Goal: Task Accomplishment & Management: Complete application form

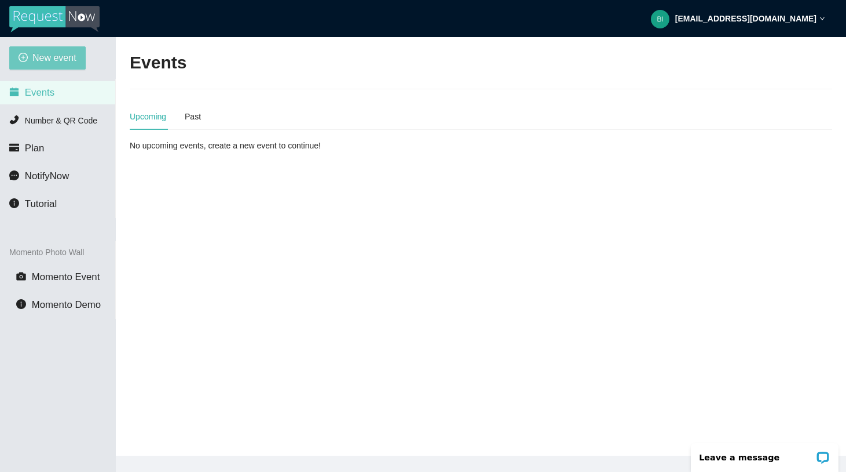
click at [45, 52] on span "New event" at bounding box center [54, 57] width 44 height 14
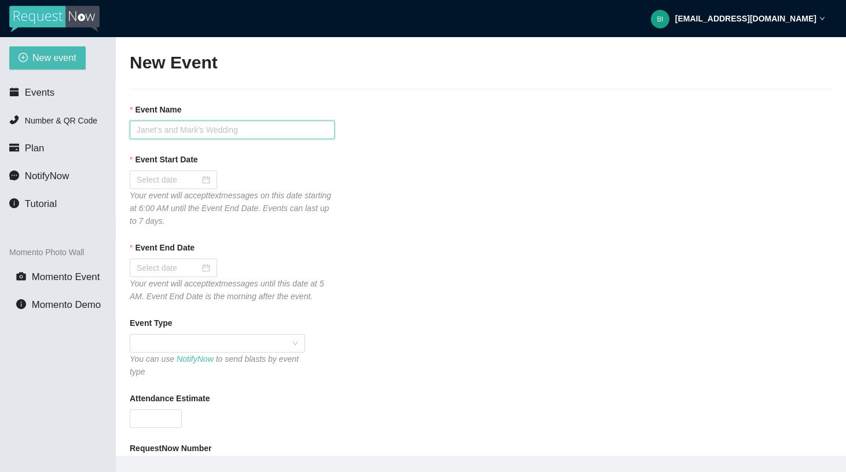
click at [207, 136] on input "Event Name" at bounding box center [232, 129] width 205 height 19
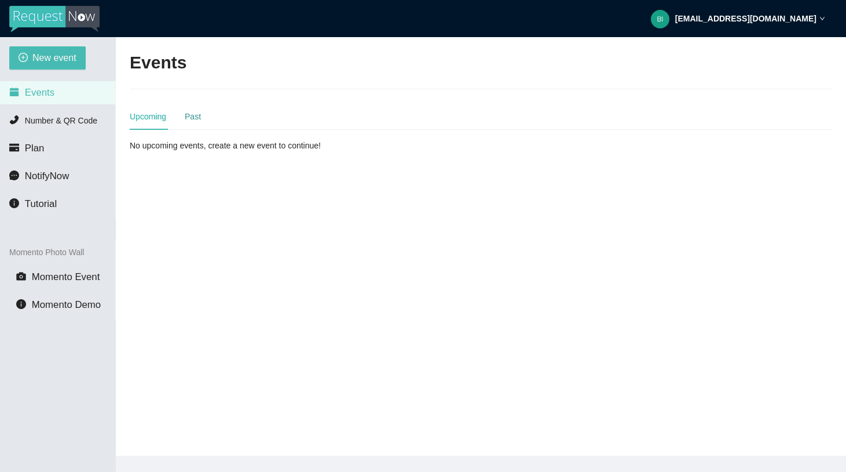
click at [190, 118] on div "Past" at bounding box center [193, 116] width 16 height 13
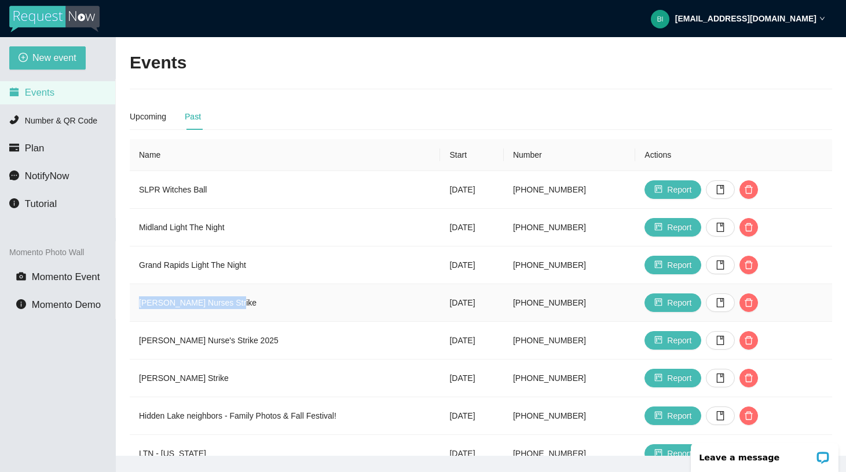
drag, startPoint x: 239, startPoint y: 299, endPoint x: 138, endPoint y: 291, distance: 101.1
click at [138, 291] on td "[PERSON_NAME] Nurses Strike" at bounding box center [285, 303] width 310 height 38
copy td "[PERSON_NAME] Nurses Strike"
click at [56, 59] on span "New event" at bounding box center [54, 57] width 44 height 14
type textarea "[URL][DOMAIN_NAME] [GEOGRAPHIC_DATA]."
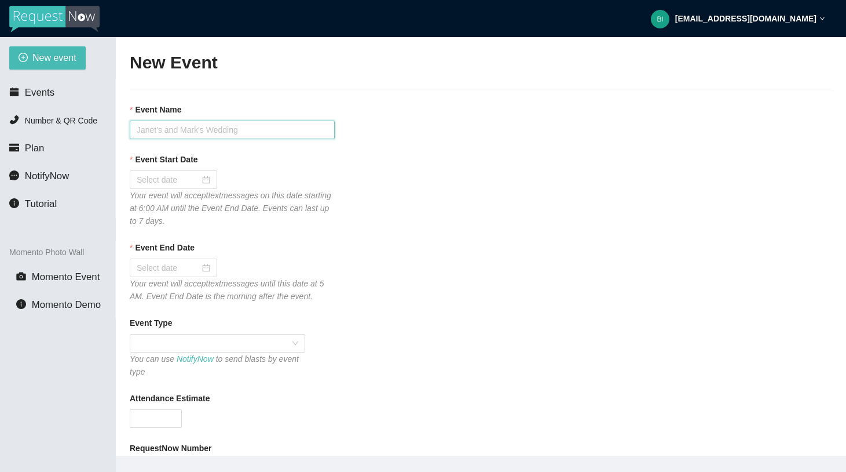
click at [171, 133] on input "Event Name" at bounding box center [232, 129] width 205 height 19
paste input "[PERSON_NAME] Nurses Strike"
type input "[PERSON_NAME] Nurses Strike"
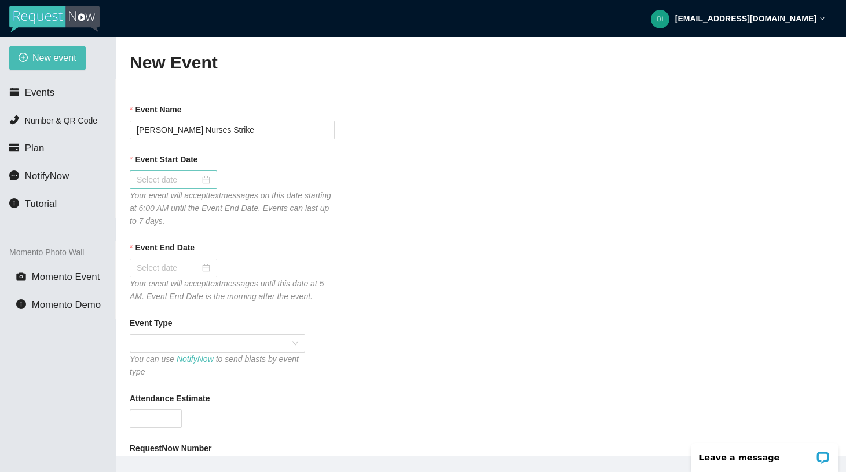
click at [207, 182] on div at bounding box center [174, 179] width 74 height 13
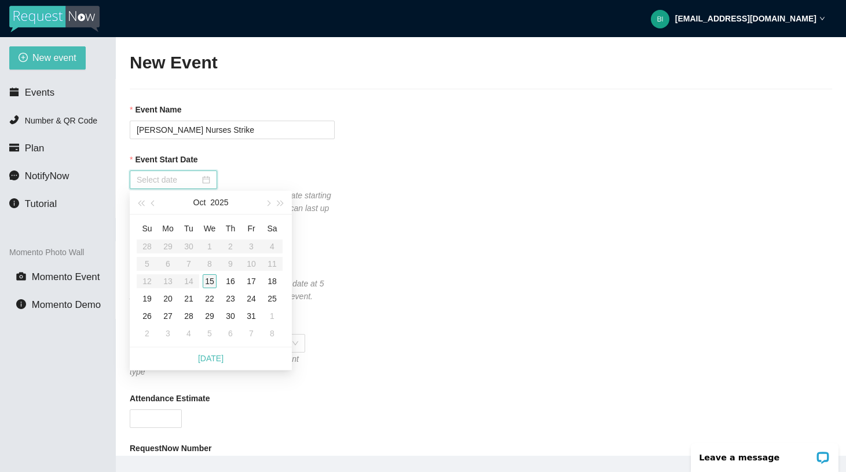
type input "[DATE]"
click at [212, 278] on div "15" at bounding box center [210, 281] width 14 height 14
type input "[DATE]"
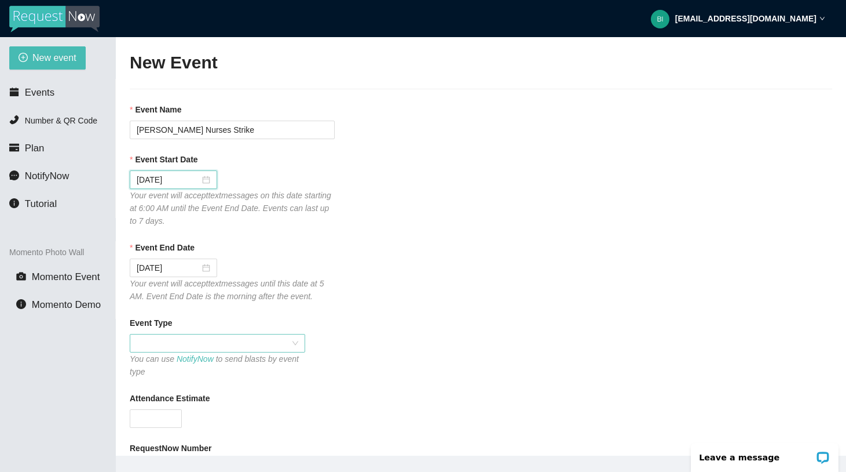
click at [208, 339] on span at bounding box center [218, 342] width 162 height 17
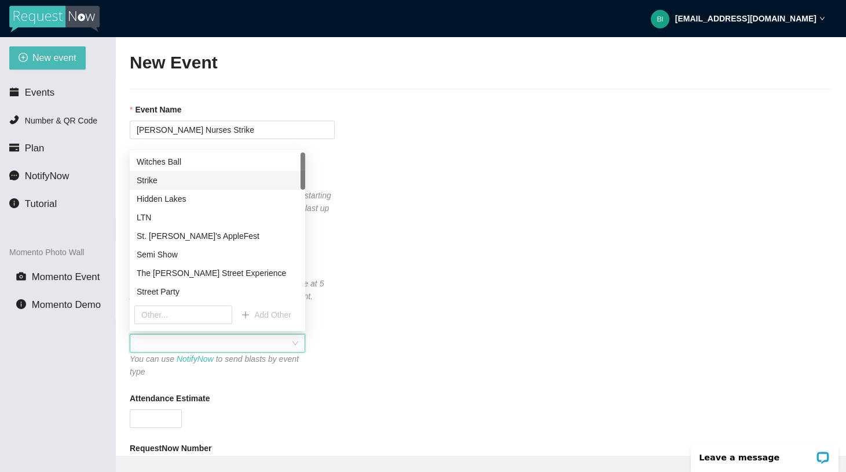
click at [204, 184] on div "Strike" at bounding box center [218, 180] width 162 height 13
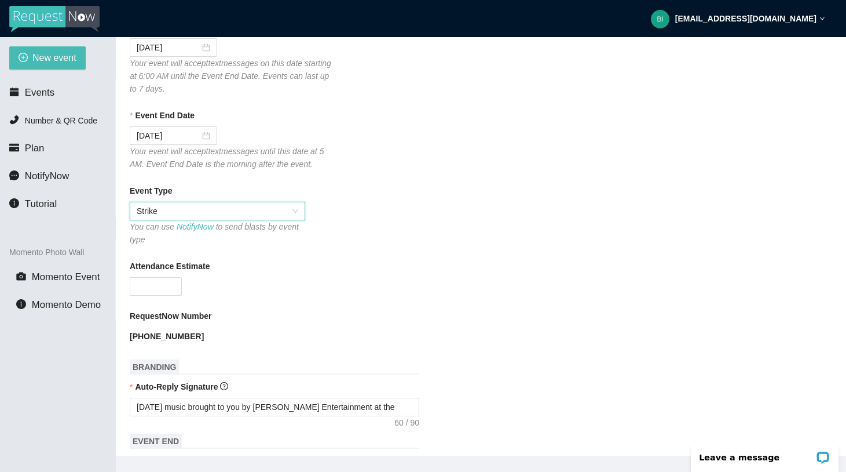
scroll to position [138, 0]
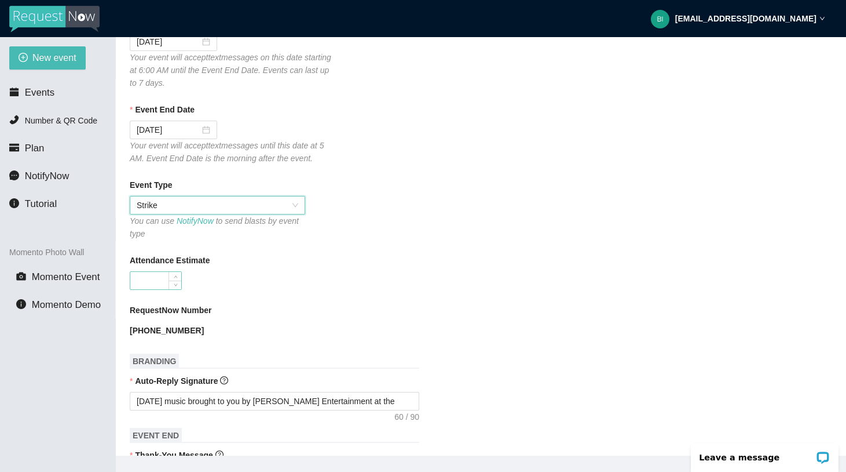
click at [160, 273] on input "Attendance Estimate" at bounding box center [155, 280] width 51 height 17
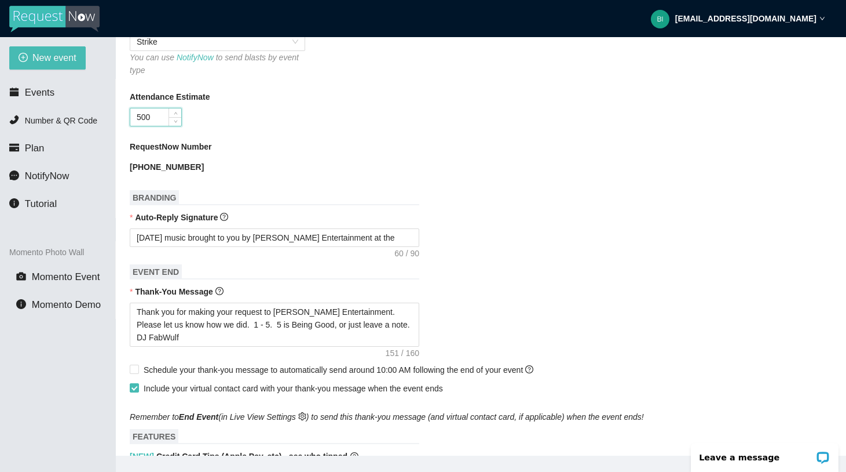
scroll to position [331, 0]
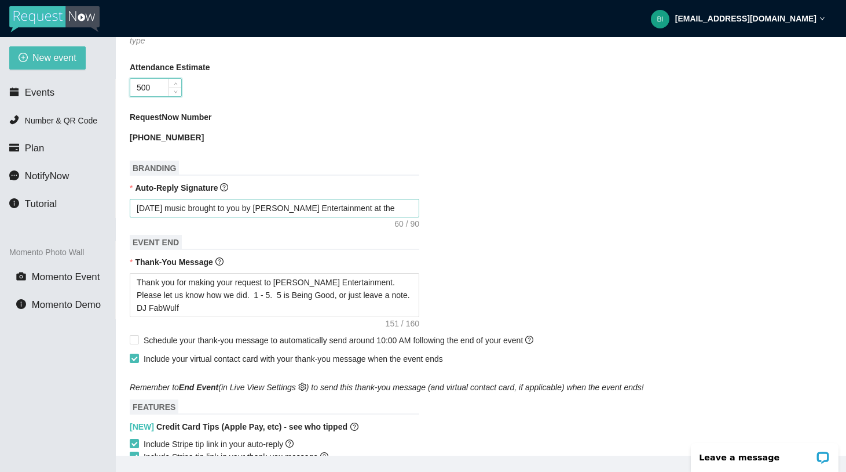
type input "500"
click at [377, 209] on textarea "[DATE] music brought to you by [PERSON_NAME] Entertainment at the" at bounding box center [275, 208] width 290 height 19
type textarea "[DATE] music brought to you by [PERSON_NAME] Entertainment at th"
type textarea "[DATE] music brought to you by [PERSON_NAME] Entertainment at t"
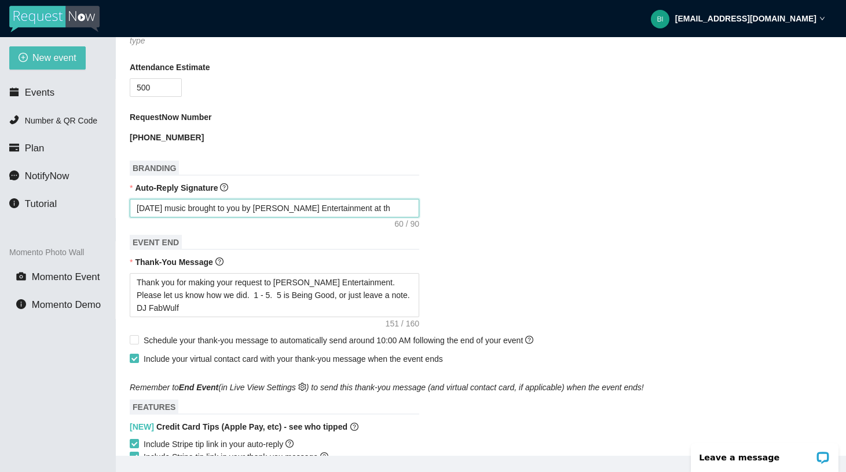
type textarea "[DATE] music brought to you by [PERSON_NAME] Entertainment at t"
type textarea "[DATE] music brought to you by [PERSON_NAME] Entertainment at"
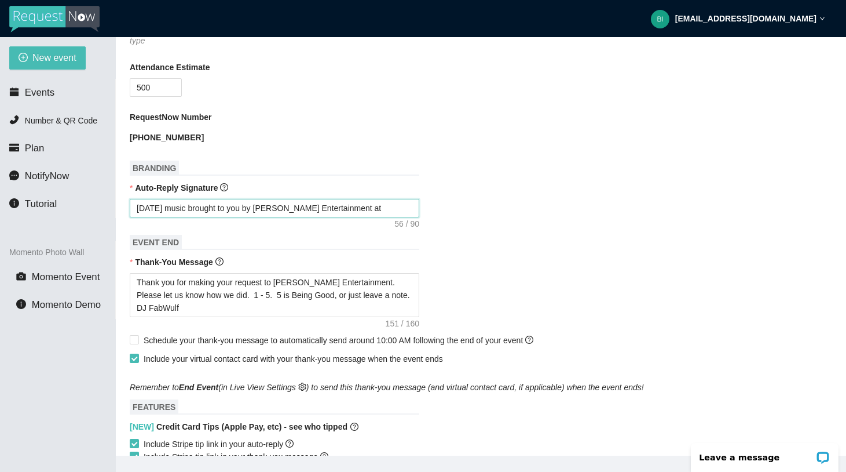
type textarea "[DATE] music brought to you by [PERSON_NAME] Entertainment a"
type textarea "[DATE] music brought to you by [PERSON_NAME] Entertainment"
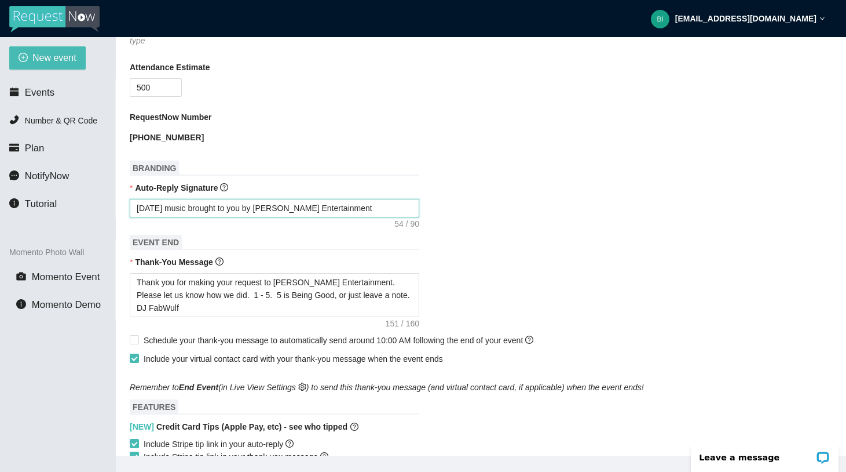
type textarea "[DATE] music brought to you by [PERSON_NAME] Entertainment"
type textarea "[DATE] music brought to you by [PERSON_NAME] Entertainment."
type textarea "[DATE] music brought to you by [PERSON_NAME] Entertainment.."
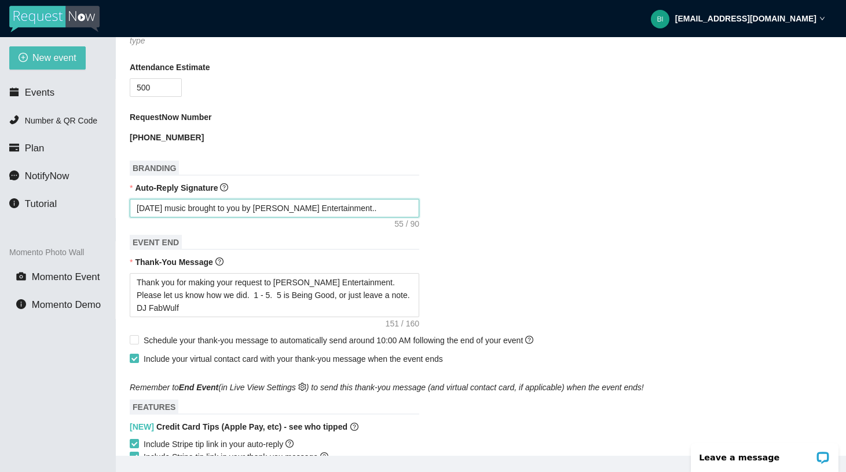
type textarea "[DATE] music brought to you by [PERSON_NAME] Entertainment..."
type textarea "[DATE] music brought to you by [PERSON_NAME] Entertainment...."
type textarea "[DATE] music brought to you by [PERSON_NAME] Entertainment....."
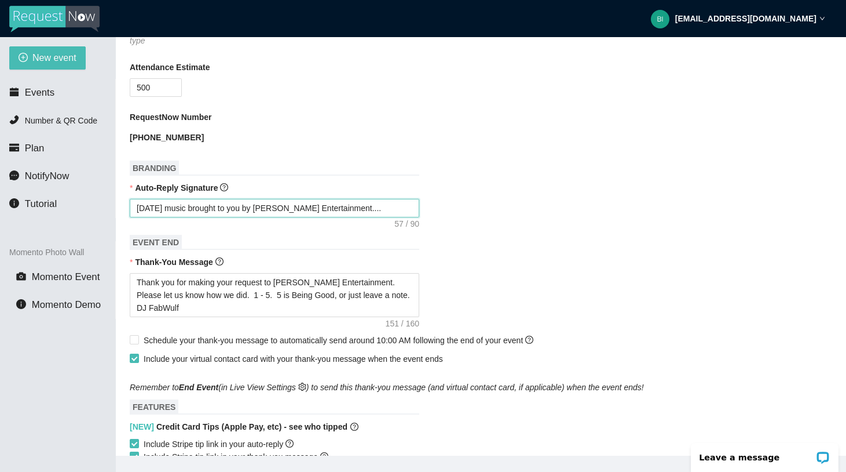
type textarea "[DATE] music brought to you by [PERSON_NAME] Entertainment....."
type textarea "[DATE] music brought to you by [PERSON_NAME] Entertainment......"
type textarea "[DATE] music brought to you by [PERSON_NAME] Entertainment......T"
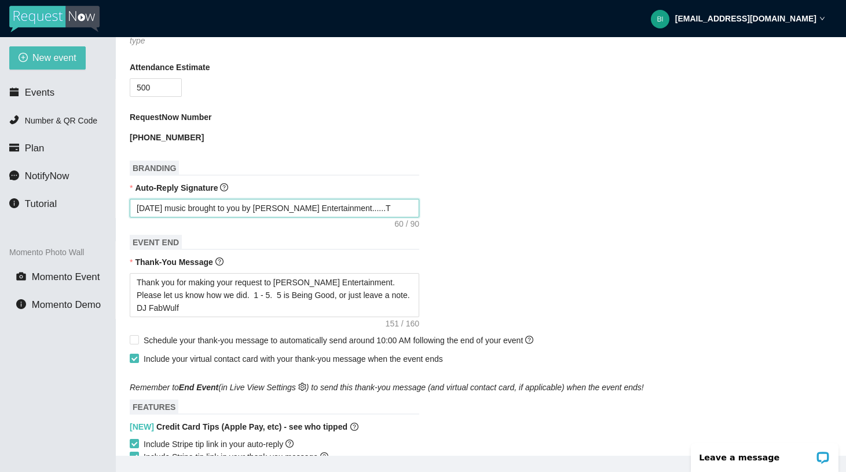
type textarea "[DATE] music brought to you by [PERSON_NAME] Entertainment......TH"
type textarea "[DATE] music brought to you by [PERSON_NAME] Entertainment......THA"
type textarea "[DATE] music brought to you by [PERSON_NAME] Entertainment......THAN"
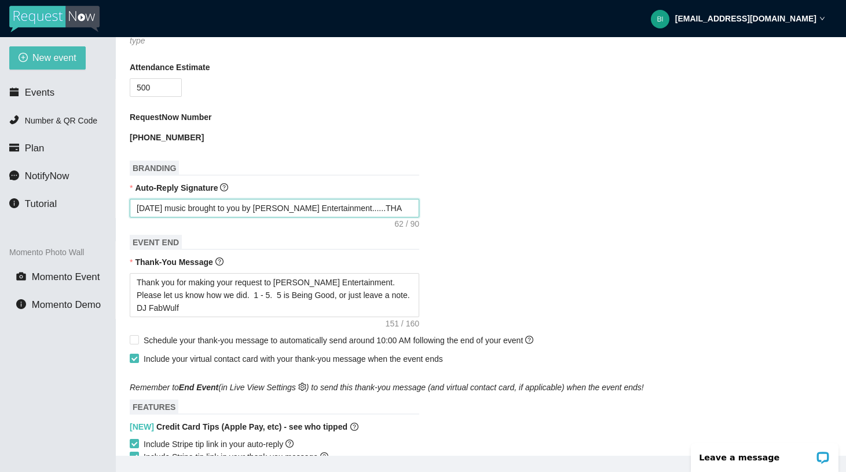
type textarea "[DATE] music brought to you by [PERSON_NAME] Entertainment......THAN"
type textarea "[DATE] music brought to you by [PERSON_NAME] Entertainment......THANK"
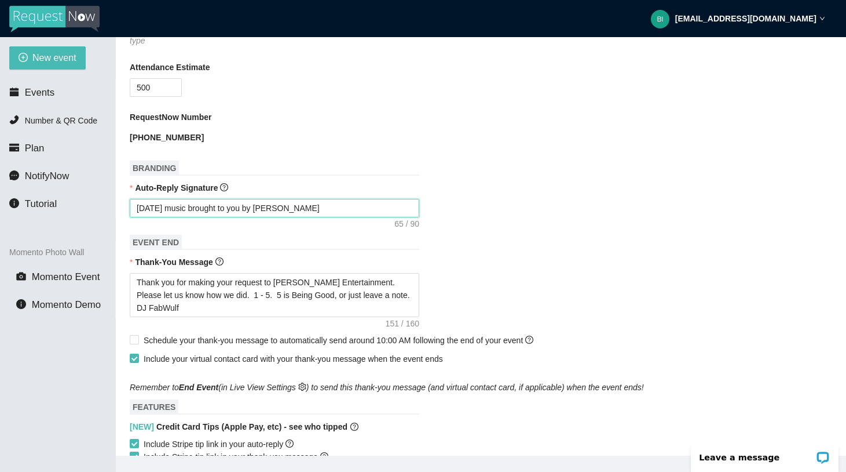
type textarea "[DATE] music brought to you by [PERSON_NAME] Entertainment......THANK Y"
type textarea "[DATE] music brought to you by [PERSON_NAME] Entertainment......THANK YO"
type textarea "[DATE] music brought to you by [PERSON_NAME] Entertainment......THANK YOU"
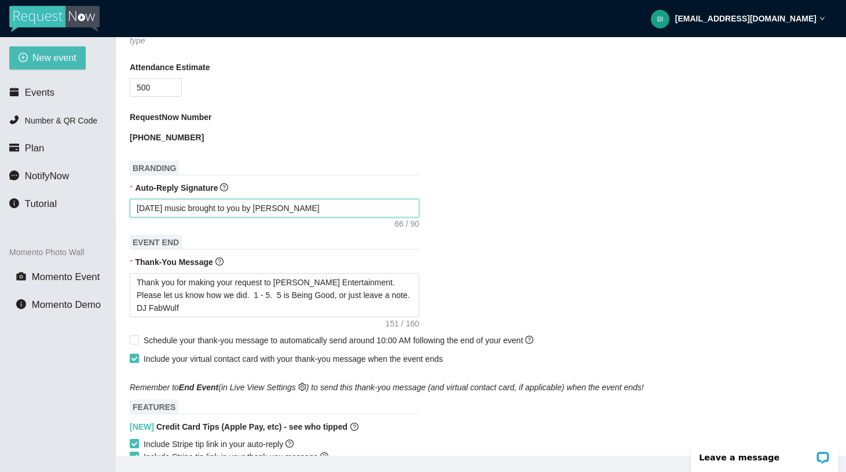
type textarea "[DATE] music brought to you by [PERSON_NAME] Entertainment......THANK YOU"
type textarea "[DATE] music brought to you by [PERSON_NAME] Entertainment......THANK YOU F"
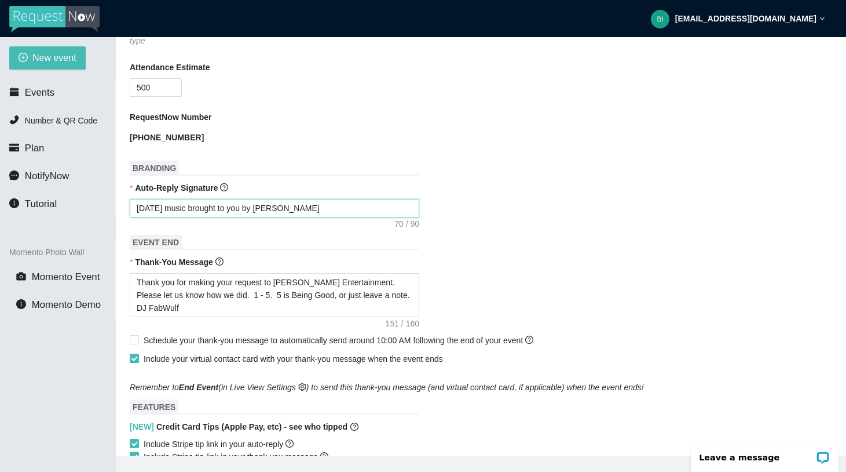
type textarea "[DATE] music brought to you by [PERSON_NAME] Entertainment......THANK YOU FO"
type textarea "[DATE] music brought to you by [PERSON_NAME] Entertainment......THANK YOU FOR"
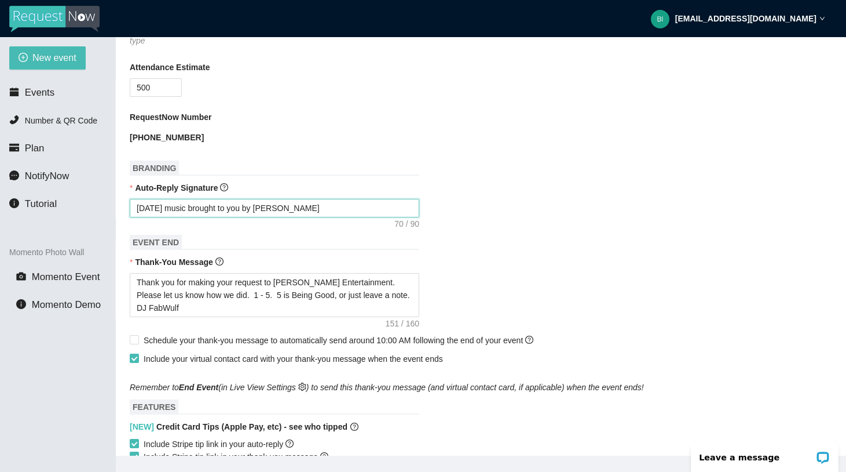
type textarea "[DATE] music brought to you by [PERSON_NAME] Entertainment......THANK YOU FOR"
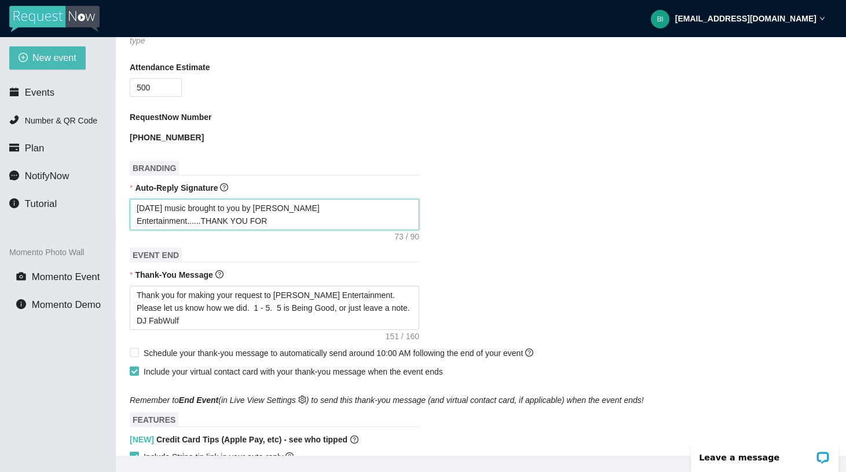
type textarea "[DATE] music brought to you by [PERSON_NAME] Entertainment......THANK YOU FOR W"
type textarea "[DATE] music brought to you by [PERSON_NAME] Entertainment......THANK YOU FOR WH"
type textarea "[DATE] music brought to you by [PERSON_NAME] Entertainment......THANK YOU FOR W…"
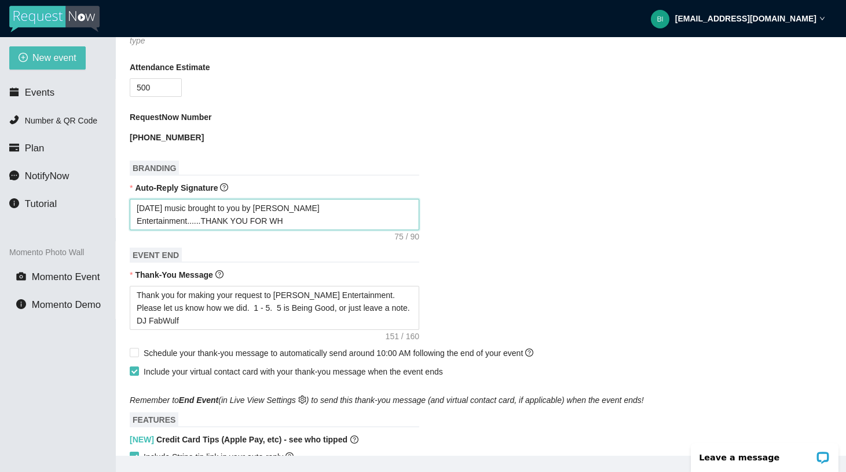
type textarea "[DATE] music brought to you by [PERSON_NAME] Entertainment......THANK YOU FOR W…"
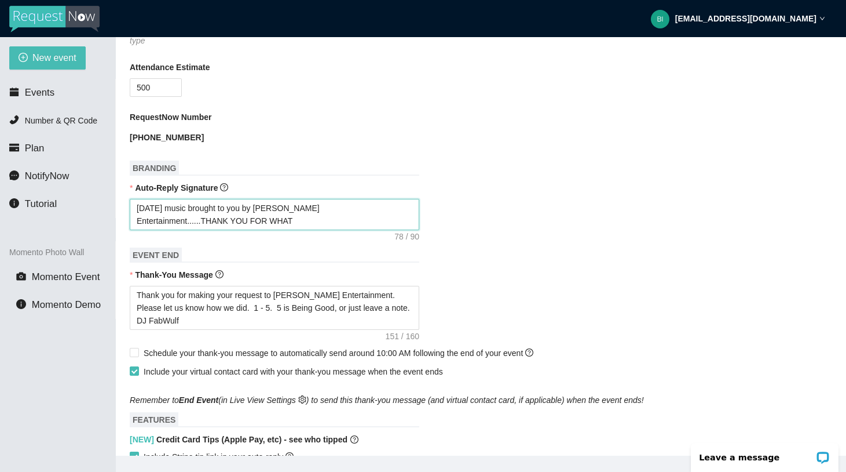
type textarea "[DATE] music brought to you by [PERSON_NAME] Entertainment......THANK YOU FOR W…"
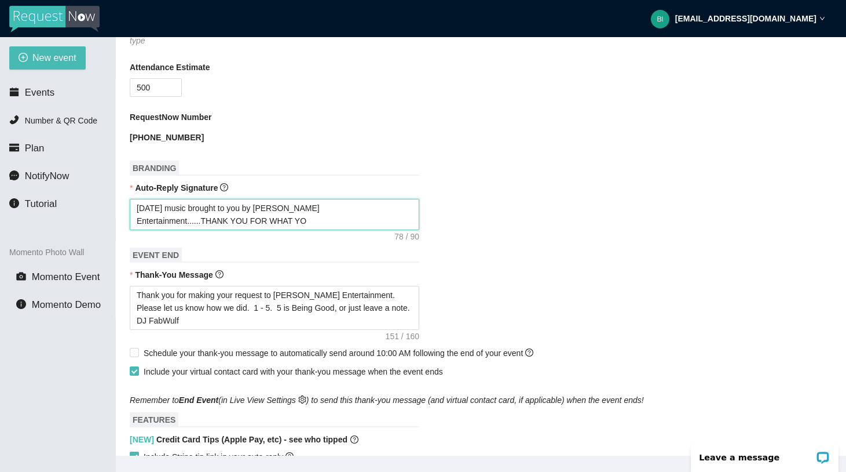
type textarea "[DATE] music brought to you by [PERSON_NAME] Entertainment......THANK YOU FOR W…"
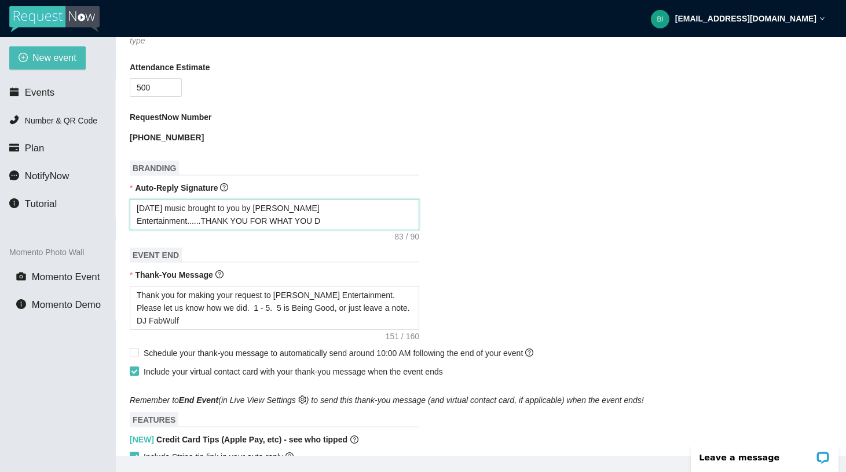
type textarea "[DATE] music brought to you by [PERSON_NAME] Entertainment......THANK YOU FOR W…"
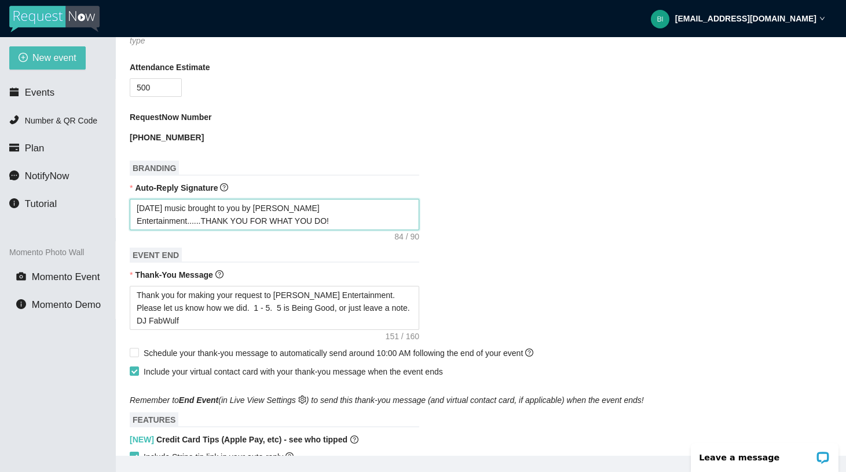
type textarea "[DATE] music brought to you by [PERSON_NAME] Entertainment......THANK YOU FOR W…"
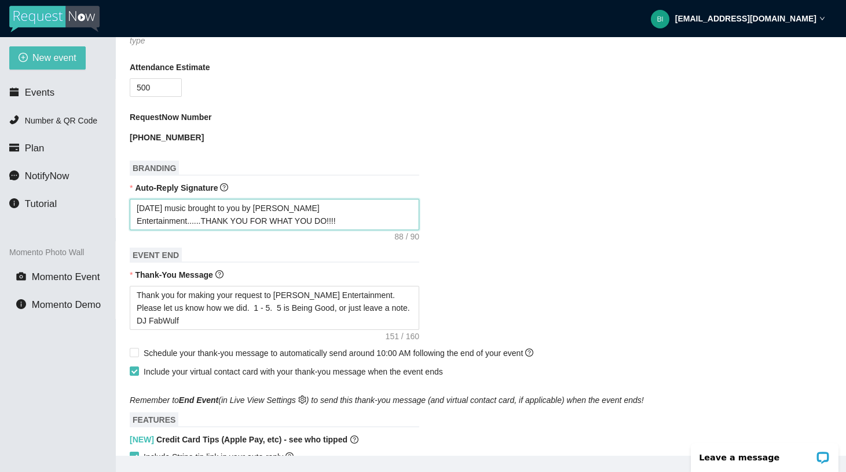
type textarea "[DATE] music brought to you by [PERSON_NAME] Entertainment......THANK YOU FOR W…"
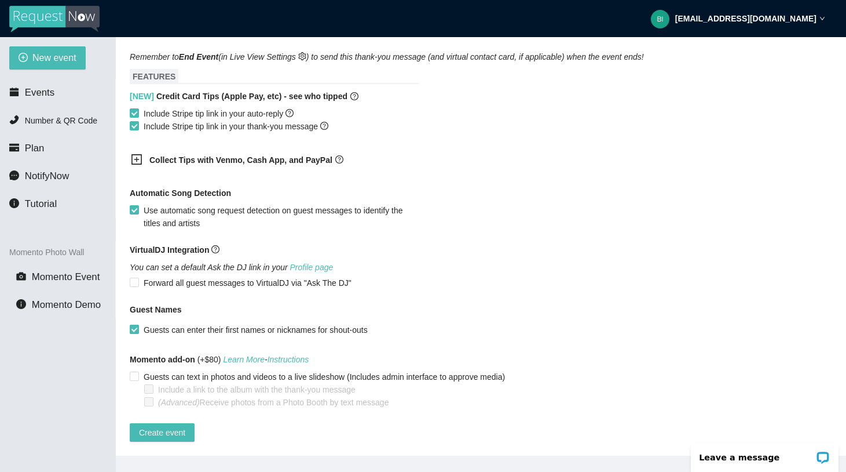
scroll to position [681, 0]
click at [131, 324] on input "Guests can enter their first names or nicknames for shout-outs" at bounding box center [134, 328] width 8 height 8
checkbox input "true"
click at [135, 277] on input "Forward all guest messages to VirtualDJ via "Ask The DJ"" at bounding box center [134, 281] width 8 height 8
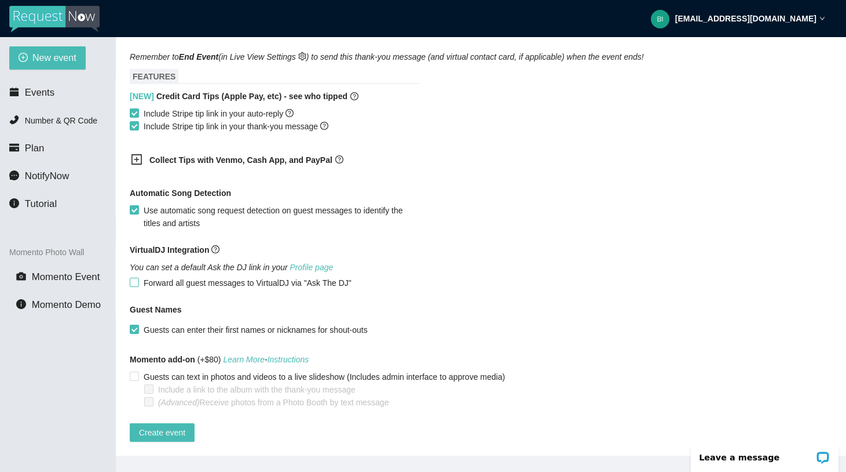
checkbox input "true"
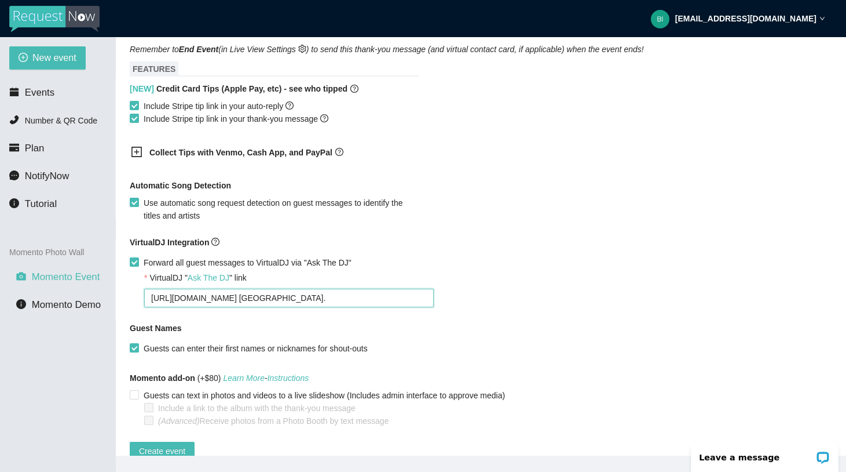
drag, startPoint x: 374, startPoint y: 297, endPoint x: 61, endPoint y: 286, distance: 313.0
click at [61, 286] on section "New event Events Number & QR Code Plan NotifyNow Tutorial Momento Photo Wall Mo…" at bounding box center [423, 273] width 846 height 472
type textarea "[URL][DOMAIN_NAME]"
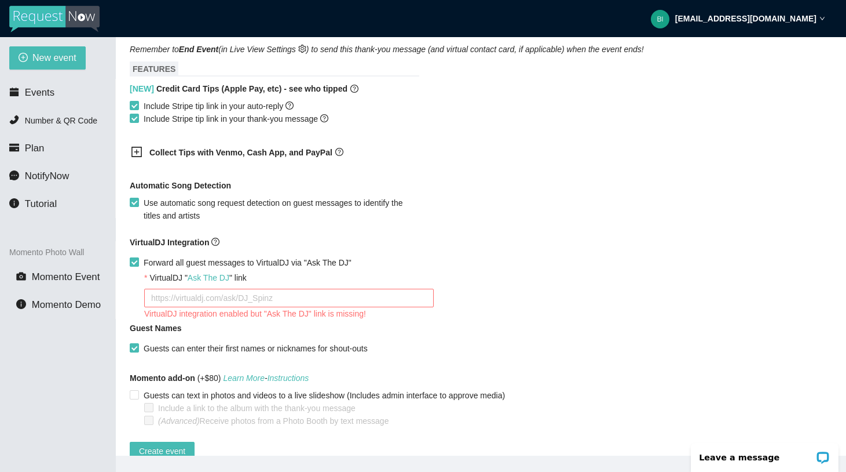
click at [136, 265] on span at bounding box center [134, 261] width 9 height 9
click at [136, 265] on input "Forward all guest messages to VirtualDJ via "Ask The DJ"" at bounding box center [134, 261] width 8 height 8
checkbox input "false"
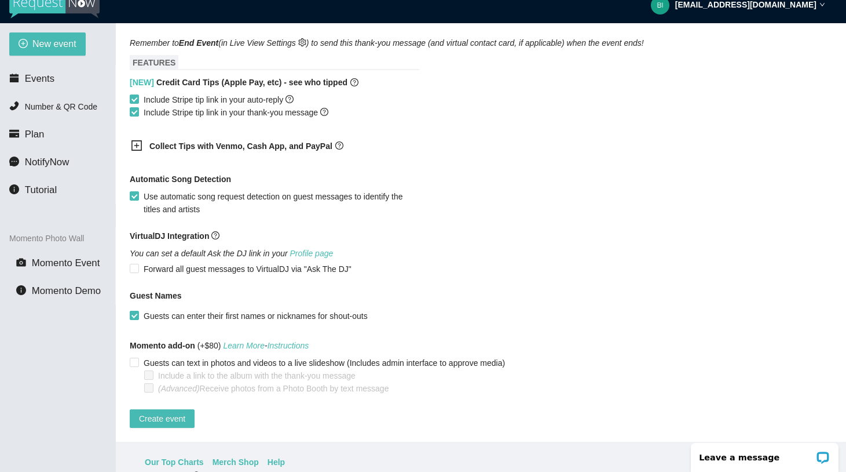
scroll to position [16, 0]
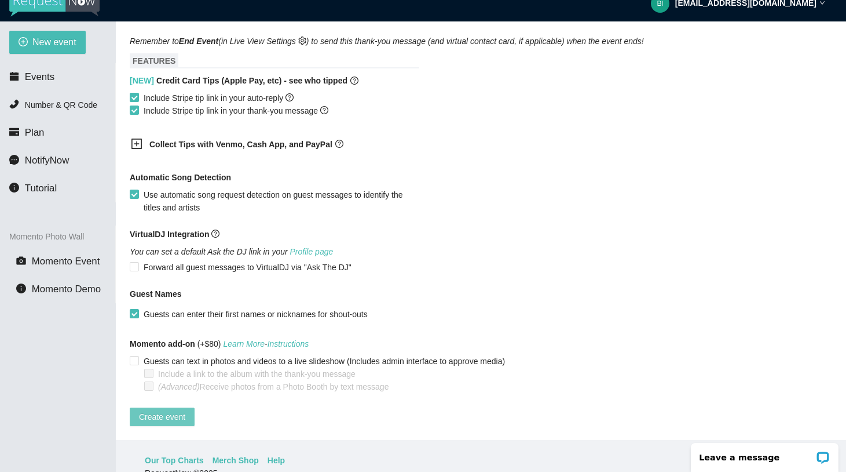
click at [154, 410] on span "Create event" at bounding box center [162, 416] width 46 height 13
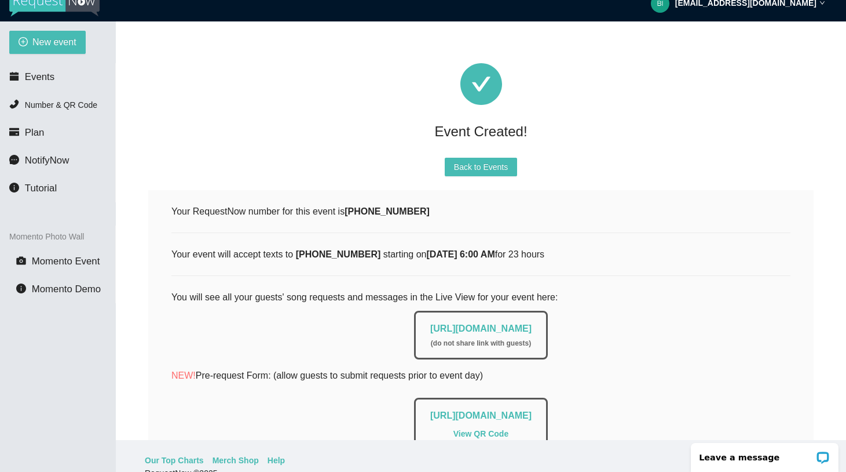
scroll to position [0, 0]
click at [430, 328] on link "[URL][DOMAIN_NAME]" at bounding box center [480, 328] width 101 height 10
